Goal: Find specific page/section: Find specific page/section

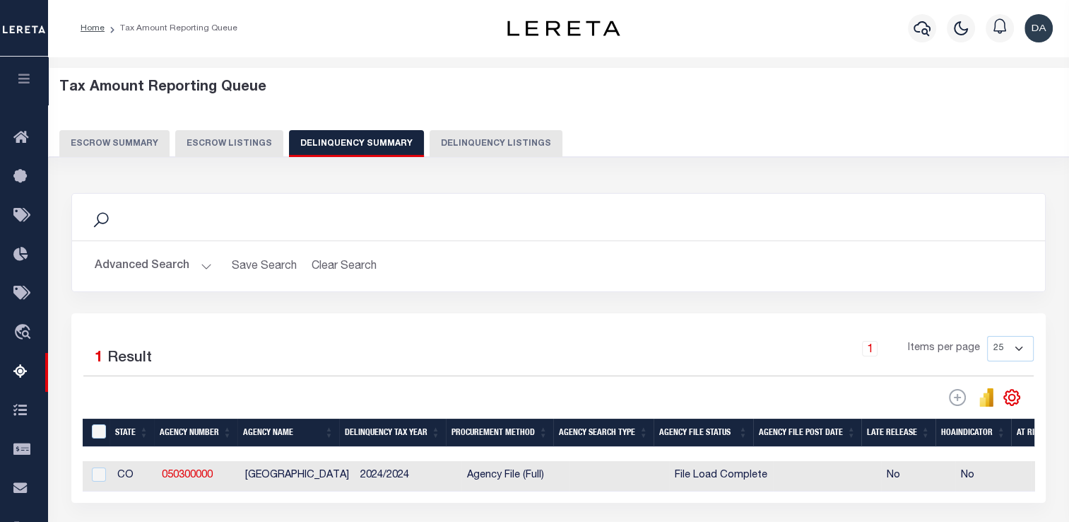
click at [146, 271] on button "Advanced Search" at bounding box center [153, 266] width 117 height 28
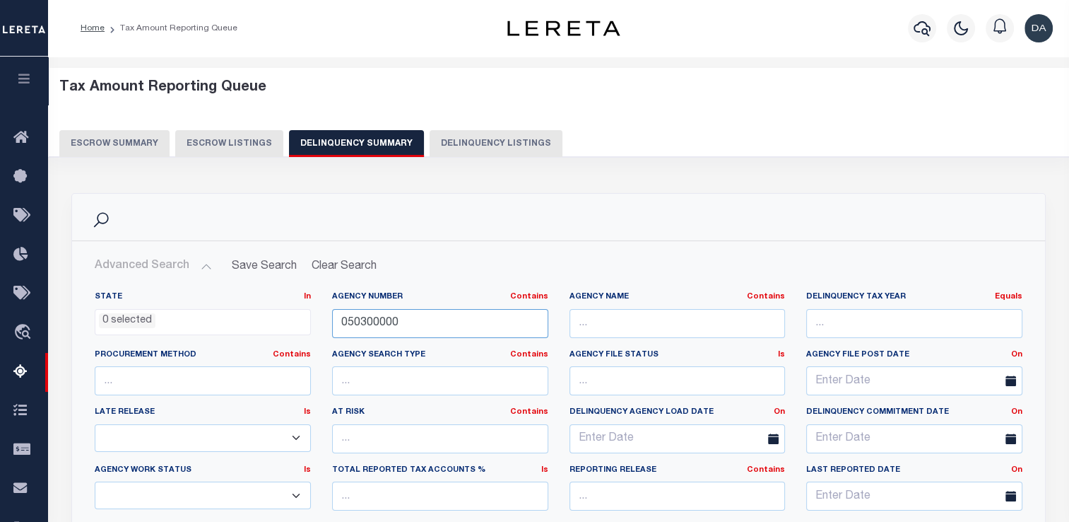
click at [429, 319] on input "050300000" at bounding box center [440, 323] width 216 height 29
click at [429, 318] on input "050300000" at bounding box center [440, 323] width 216 height 29
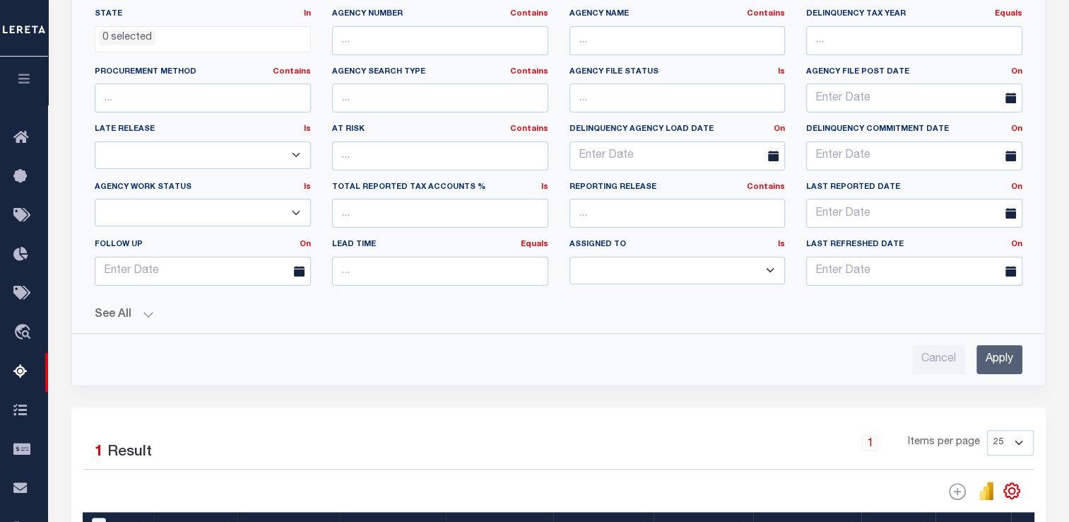
click at [989, 363] on input "Apply" at bounding box center [1000, 359] width 46 height 29
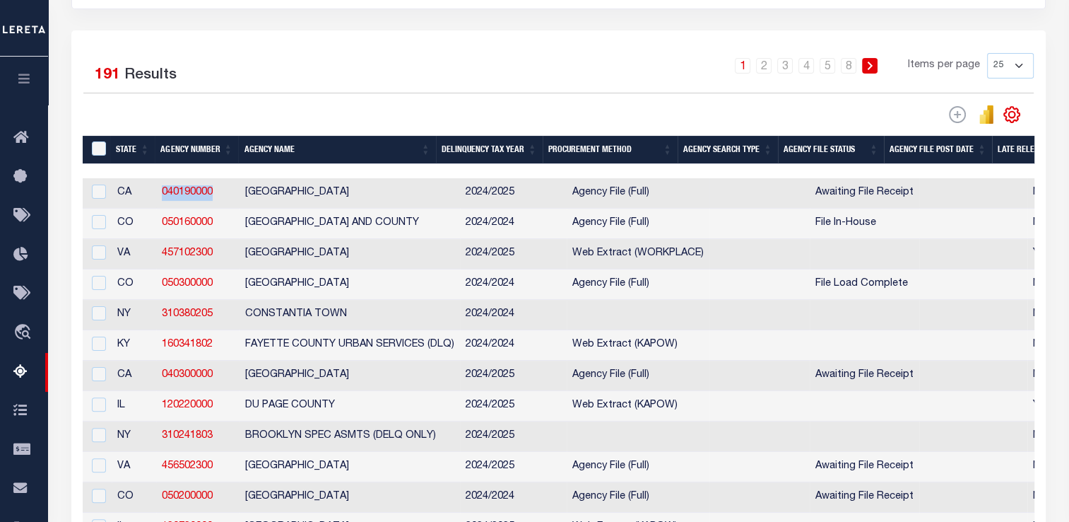
drag, startPoint x: 217, startPoint y: 202, endPoint x: 158, endPoint y: 209, distance: 59.7
click at [158, 209] on td "040190000" at bounding box center [197, 193] width 83 height 30
checkbox input "true"
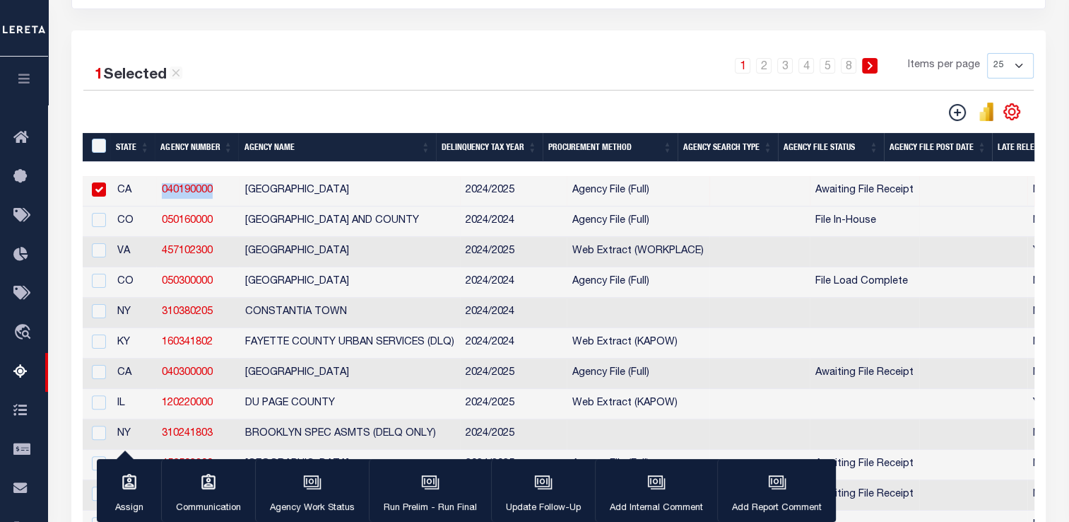
copy link "040190000"
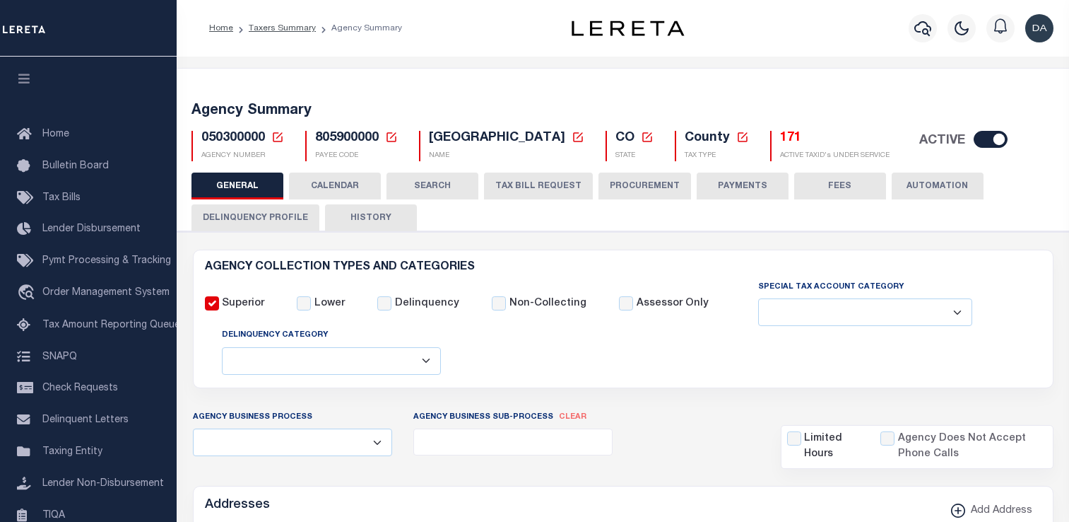
select select
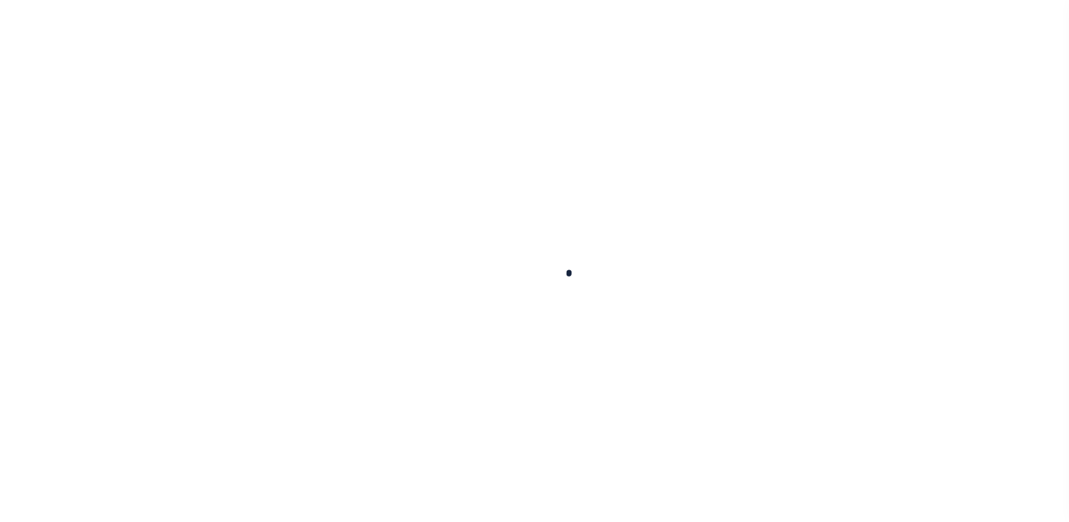
select select
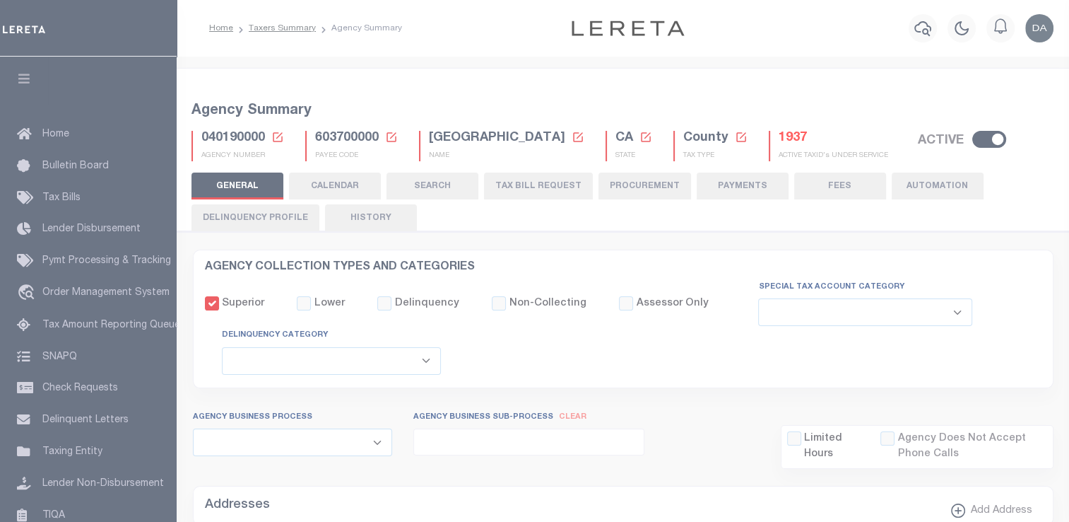
checkbox input "false"
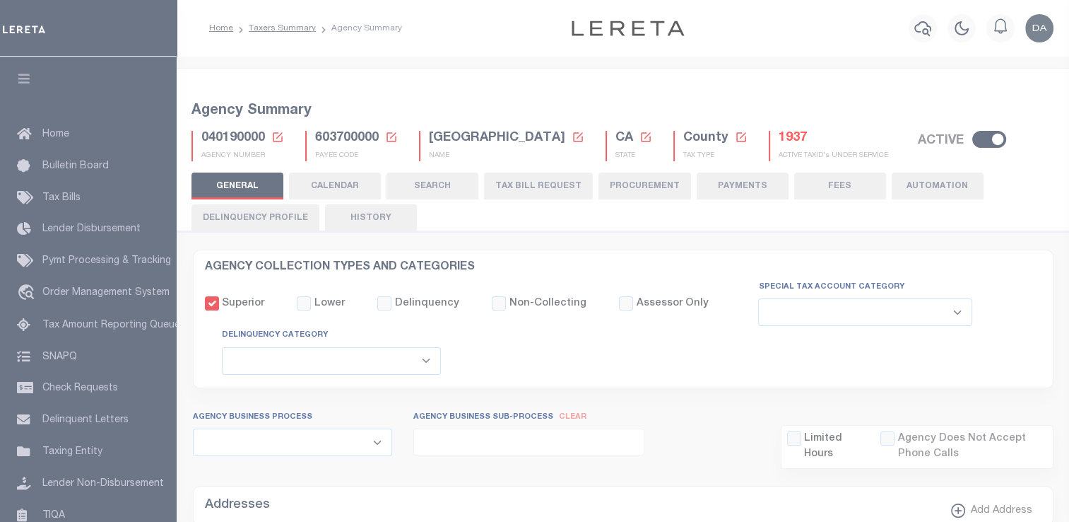
type input "603700000"
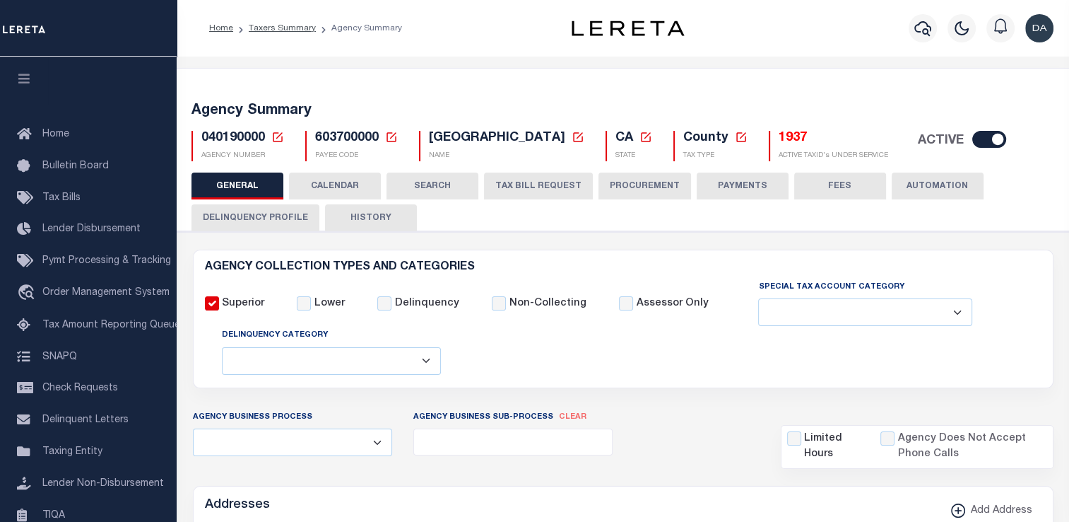
click at [355, 140] on span "603700000" at bounding box center [347, 137] width 64 height 13
copy h5 "603700000"
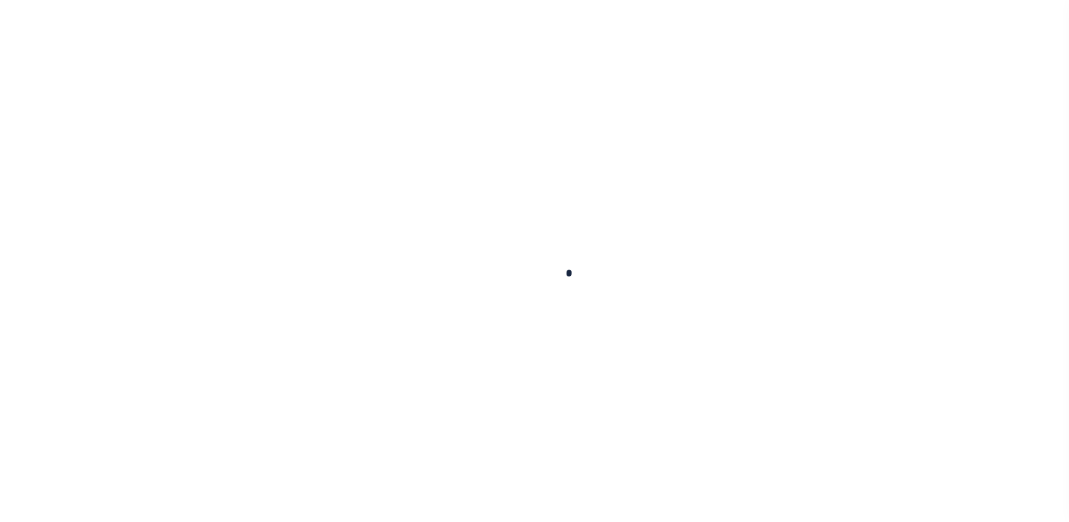
select select
